Goal: Task Accomplishment & Management: Use online tool/utility

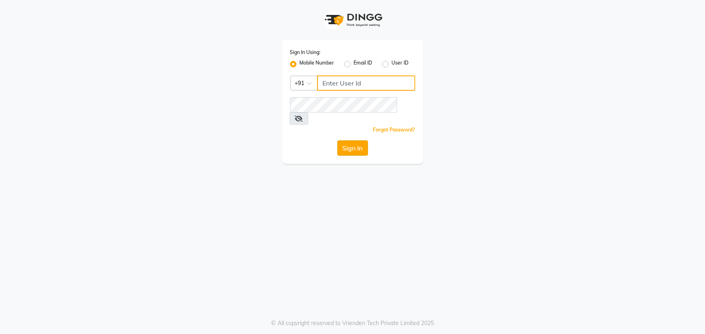
type input "8279543673"
click at [340, 141] on button "Sign In" at bounding box center [352, 148] width 31 height 15
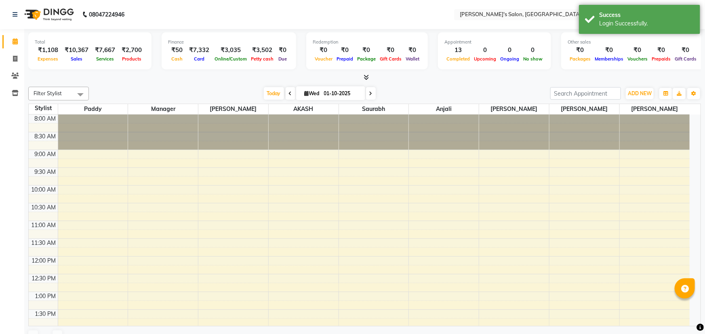
select select "en"
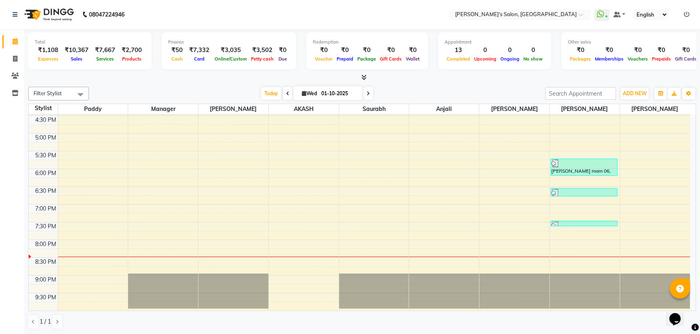
scroll to position [307, 0]
click at [271, 88] on span "Today" at bounding box center [271, 93] width 20 height 13
click at [20, 72] on span at bounding box center [15, 75] width 14 height 9
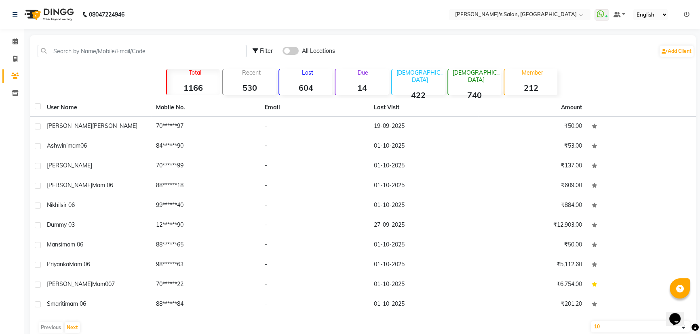
click at [287, 47] on span at bounding box center [290, 51] width 16 height 8
click at [282, 52] on input "checkbox" at bounding box center [282, 52] width 0 height 0
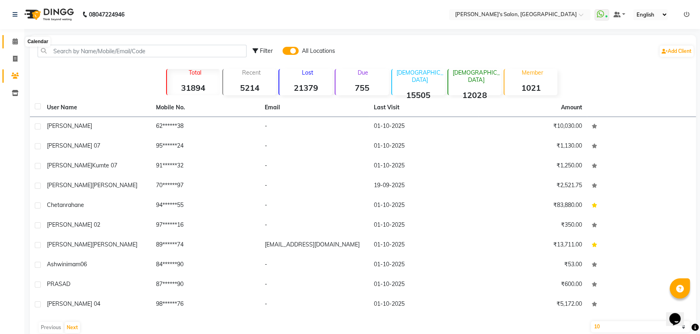
click at [11, 42] on span at bounding box center [15, 41] width 14 height 9
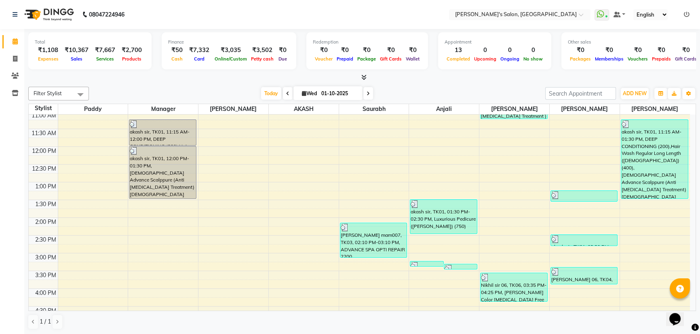
scroll to position [147, 0]
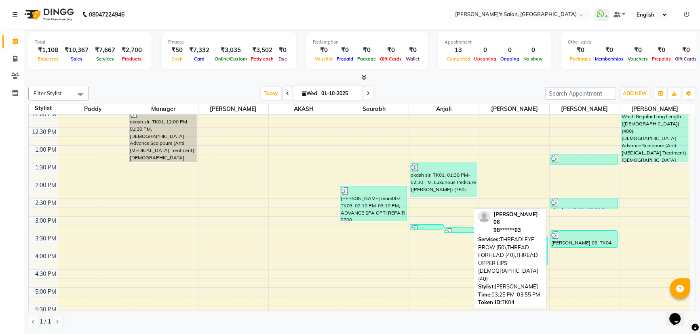
click at [570, 240] on div at bounding box center [583, 235] width 65 height 8
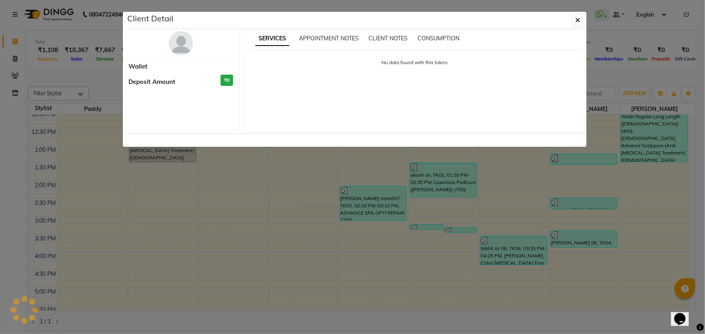
select select "3"
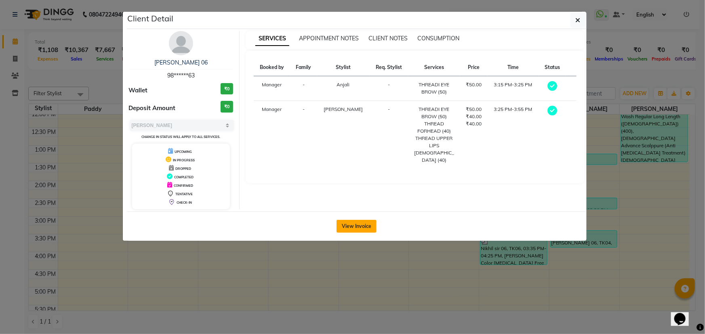
click at [367, 231] on button "View Invoice" at bounding box center [356, 226] width 40 height 13
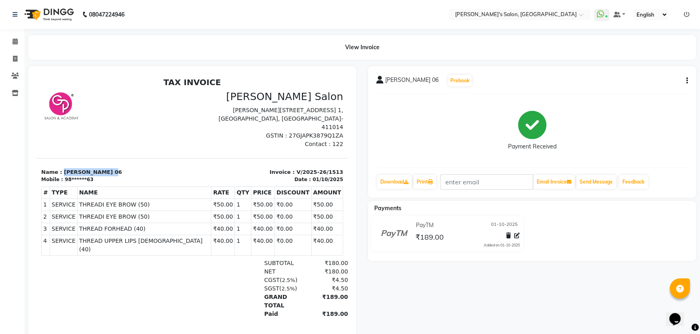
drag, startPoint x: 102, startPoint y: 162, endPoint x: 61, endPoint y: 162, distance: 41.2
click at [61, 168] on p "Name : [PERSON_NAME] 06" at bounding box center [114, 172] width 146 height 8
copy p "[PERSON_NAME] 06"
click at [9, 76] on span at bounding box center [15, 75] width 14 height 9
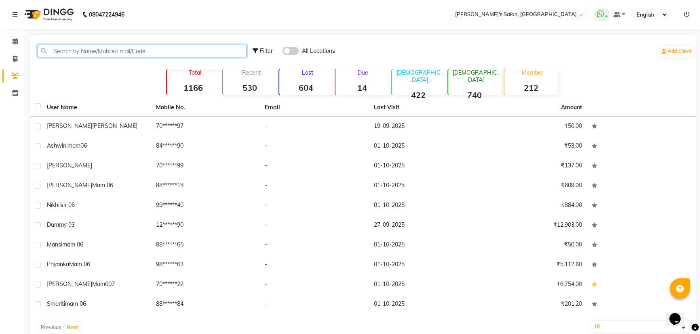
click at [146, 55] on input "text" at bounding box center [142, 51] width 209 height 13
paste input "[PERSON_NAME] 06"
type input "[PERSON_NAME] 0"
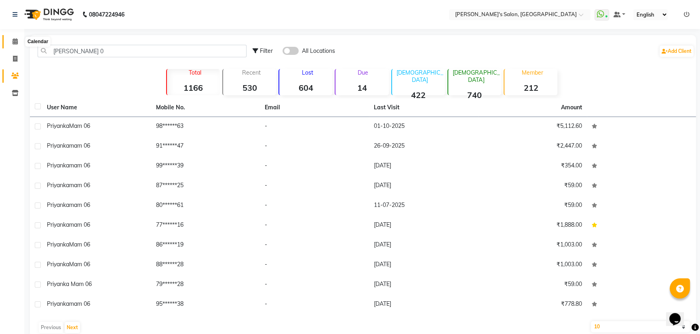
click at [12, 39] on span at bounding box center [15, 41] width 14 height 9
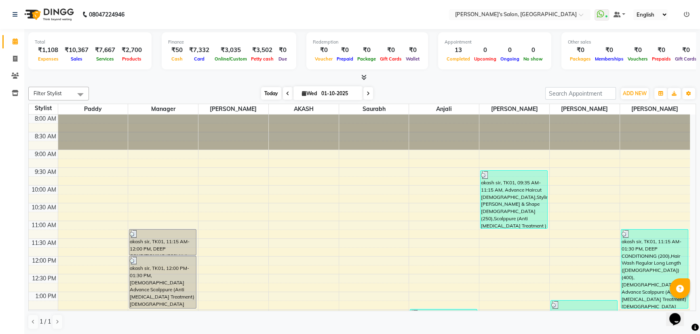
click at [268, 88] on span "Today" at bounding box center [271, 93] width 20 height 13
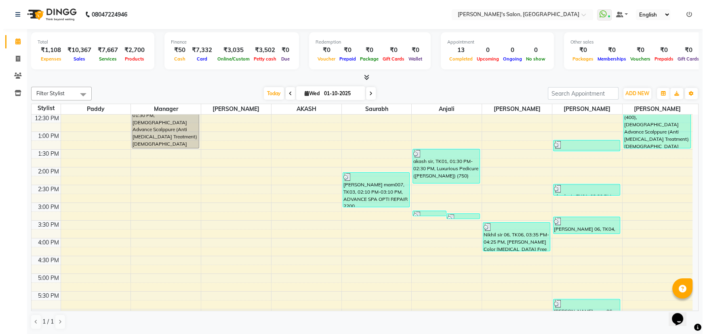
scroll to position [13, 0]
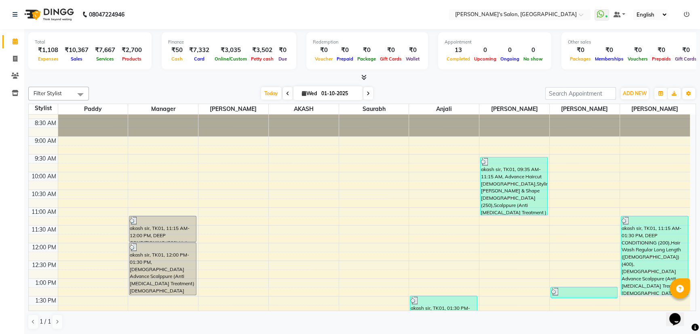
click at [412, 84] on div "Filter Stylist Select All AKASH ANIL KONDHAMANGALE [PERSON_NAME] Manager [PERSO…" at bounding box center [361, 209] width 667 height 250
click at [483, 81] on div at bounding box center [361, 78] width 667 height 8
click at [502, 90] on div "[DATE] [DATE]" at bounding box center [317, 94] width 448 height 12
click at [16, 55] on span at bounding box center [15, 59] width 14 height 9
select select "service"
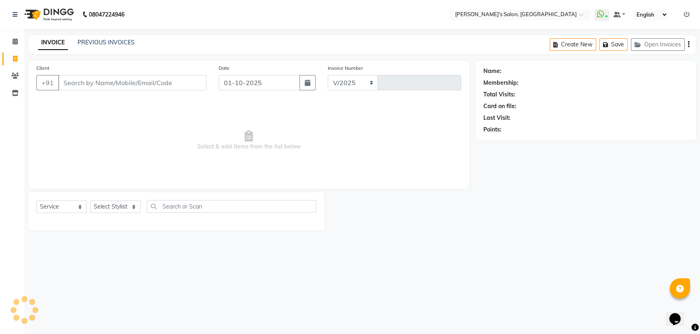
select select "7366"
type input "1519"
click at [133, 207] on select "Select Stylist" at bounding box center [115, 207] width 50 height 13
select select "85546"
click at [90, 201] on select "Select Stylist AKASH ANIL KONDHAMANGALE [PERSON_NAME] Manager [PERSON_NAME] [PE…" at bounding box center [115, 207] width 50 height 13
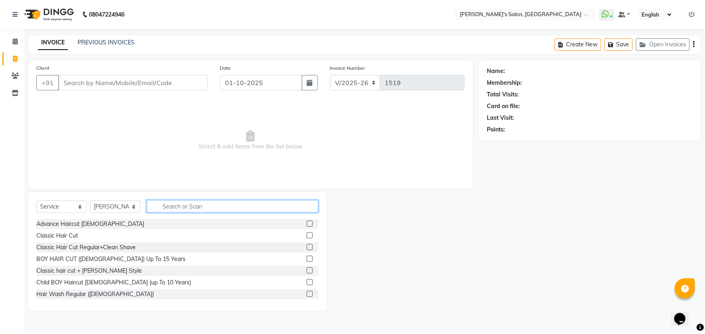
click at [180, 205] on input "text" at bounding box center [233, 206] width 172 height 13
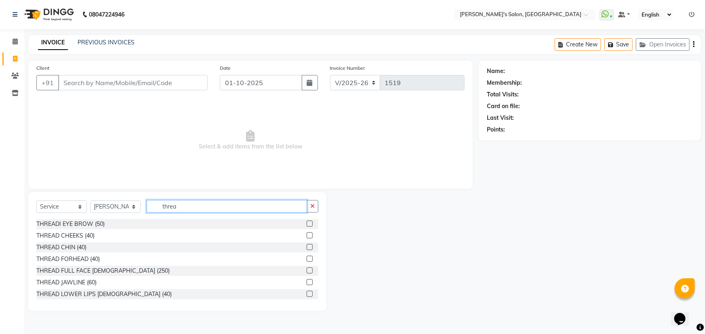
type input "threa"
click at [307, 222] on label at bounding box center [310, 224] width 6 height 6
click at [307, 222] on input "checkbox" at bounding box center [309, 224] width 5 height 5
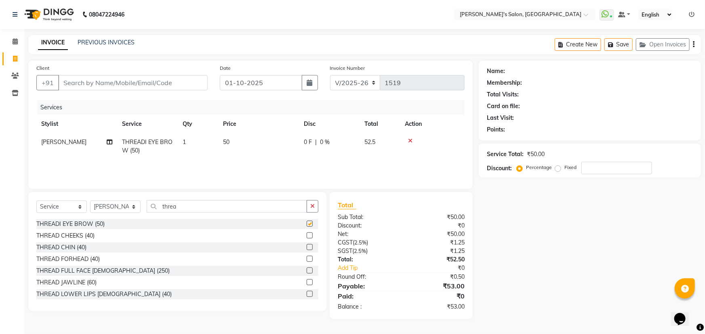
checkbox input "false"
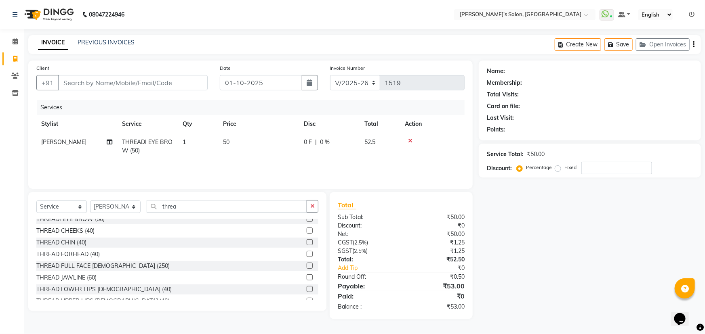
scroll to position [13, 0]
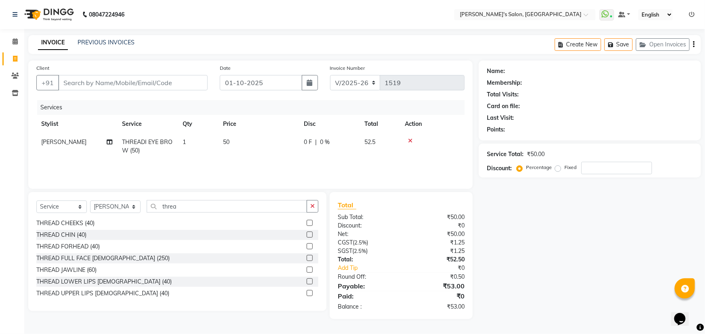
click at [307, 292] on label at bounding box center [310, 293] width 6 height 6
click at [307, 292] on input "checkbox" at bounding box center [309, 293] width 5 height 5
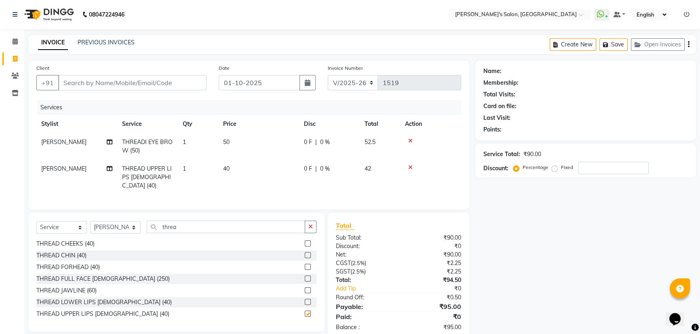
checkbox input "false"
click at [91, 83] on input "Client" at bounding box center [132, 82] width 148 height 15
type input "8"
type input "0"
type input "8983275574"
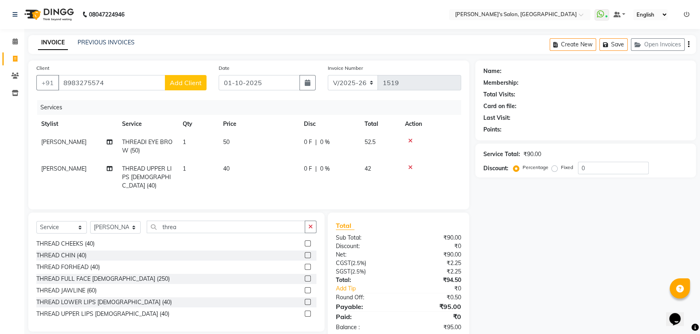
click at [191, 85] on span "Add Client" at bounding box center [186, 83] width 32 height 8
select select "22"
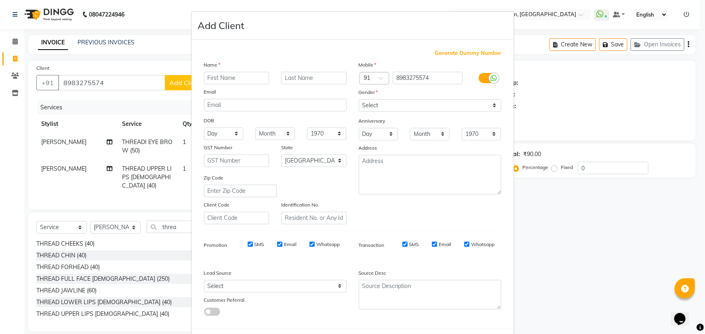
click at [220, 78] on input "text" at bounding box center [236, 78] width 65 height 13
type input "[PERSON_NAME]"
click at [293, 82] on input "text" at bounding box center [313, 78] width 65 height 13
type input "mam 06"
click at [364, 104] on select "Select [DEMOGRAPHIC_DATA] [DEMOGRAPHIC_DATA] Other Prefer Not To Say" at bounding box center [430, 105] width 143 height 13
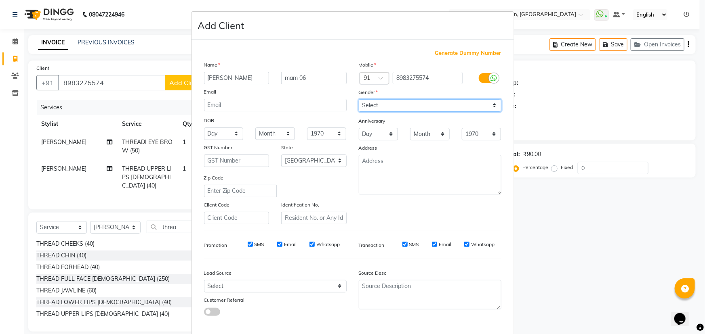
select select "[DEMOGRAPHIC_DATA]"
click at [359, 99] on select "Select [DEMOGRAPHIC_DATA] [DEMOGRAPHIC_DATA] Other Prefer Not To Say" at bounding box center [430, 105] width 143 height 13
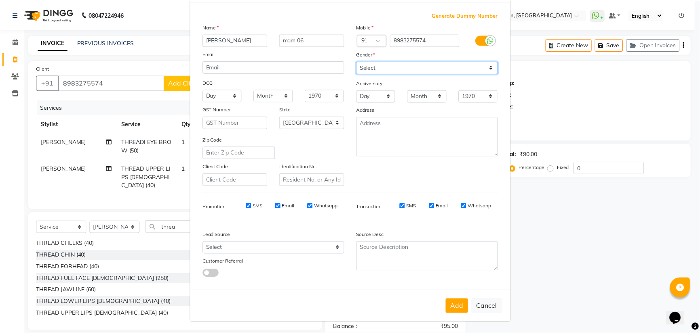
scroll to position [40, 0]
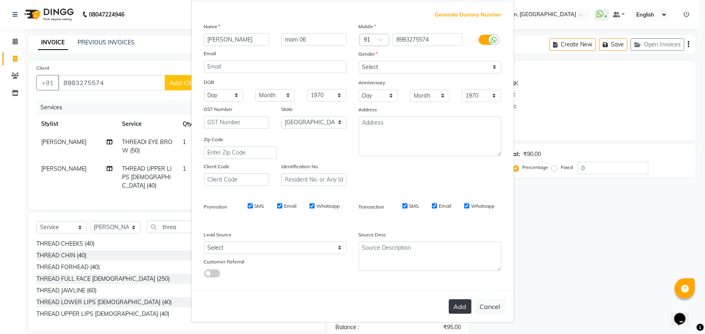
click at [455, 309] on button "Add" at bounding box center [460, 307] width 23 height 15
type input "89******74"
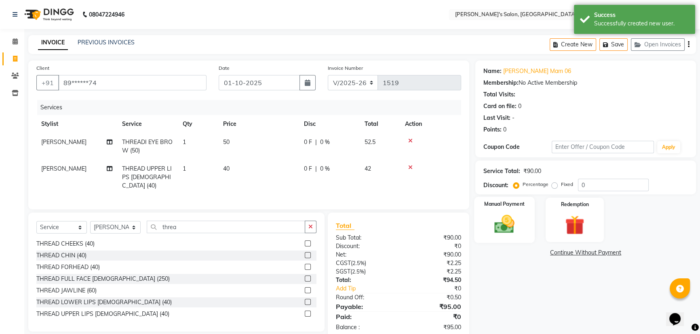
click at [528, 231] on div "Manual Payment" at bounding box center [504, 220] width 61 height 46
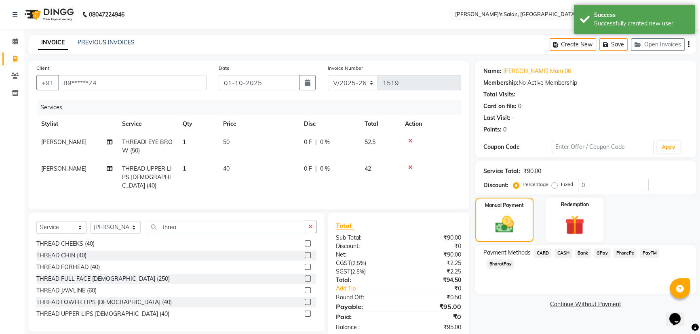
click at [645, 252] on span "PayTM" at bounding box center [648, 253] width 19 height 9
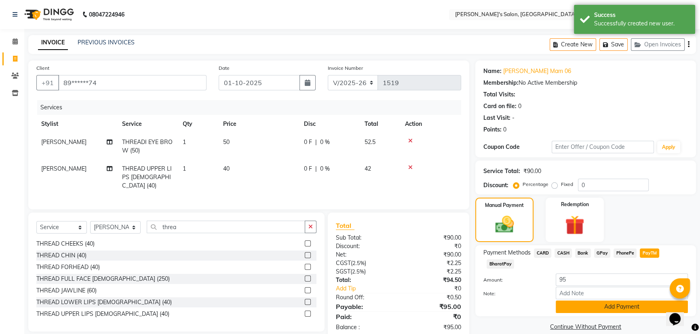
scroll to position [15, 0]
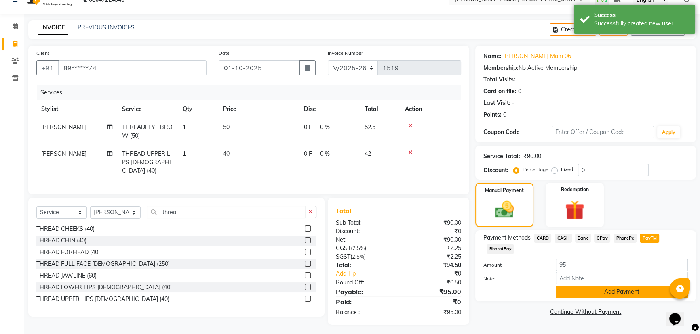
click at [592, 296] on button "Add Payment" at bounding box center [621, 292] width 132 height 13
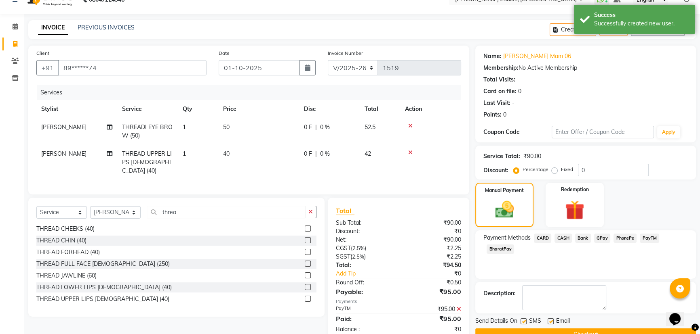
scroll to position [33, 0]
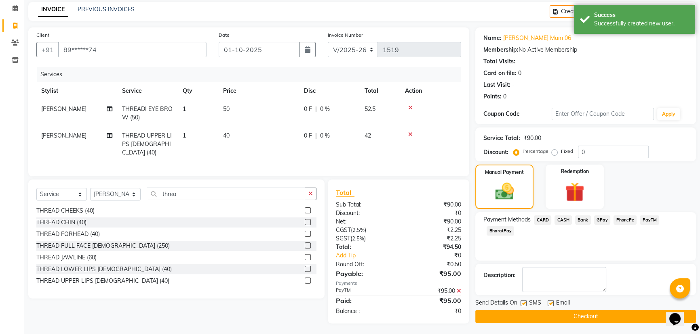
click at [566, 311] on button "Checkout" at bounding box center [585, 317] width 221 height 13
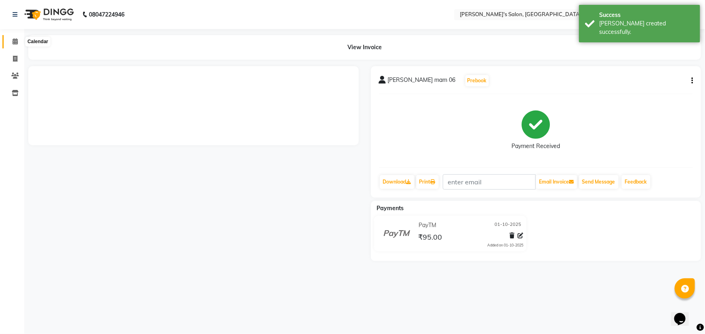
click at [9, 42] on span at bounding box center [15, 41] width 14 height 9
